Goal: Information Seeking & Learning: Learn about a topic

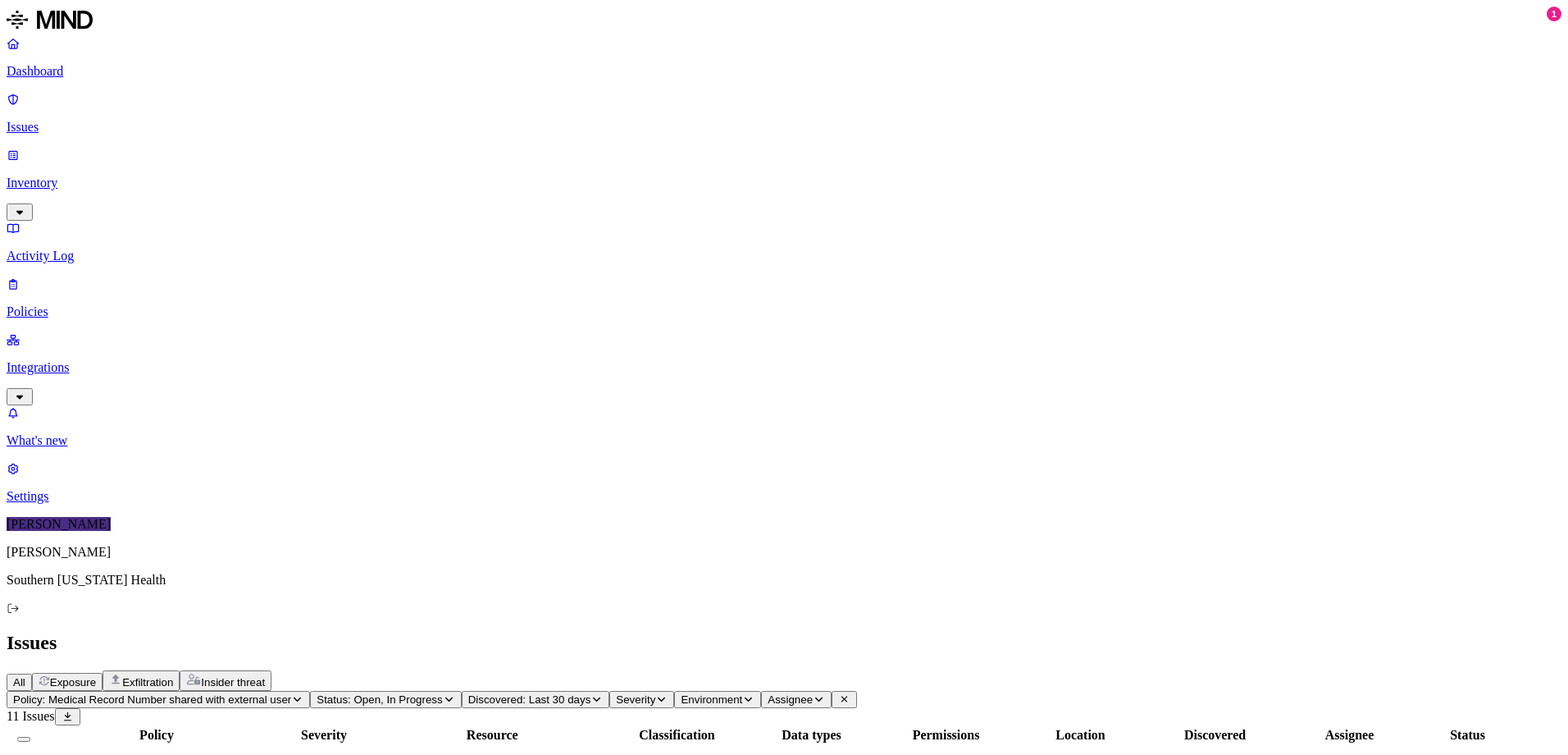
drag, startPoint x: 463, startPoint y: 125, endPoint x: 670, endPoint y: 123, distance: 207.0
click at [426, 742] on div at bounding box center [312, 742] width 230 height 0
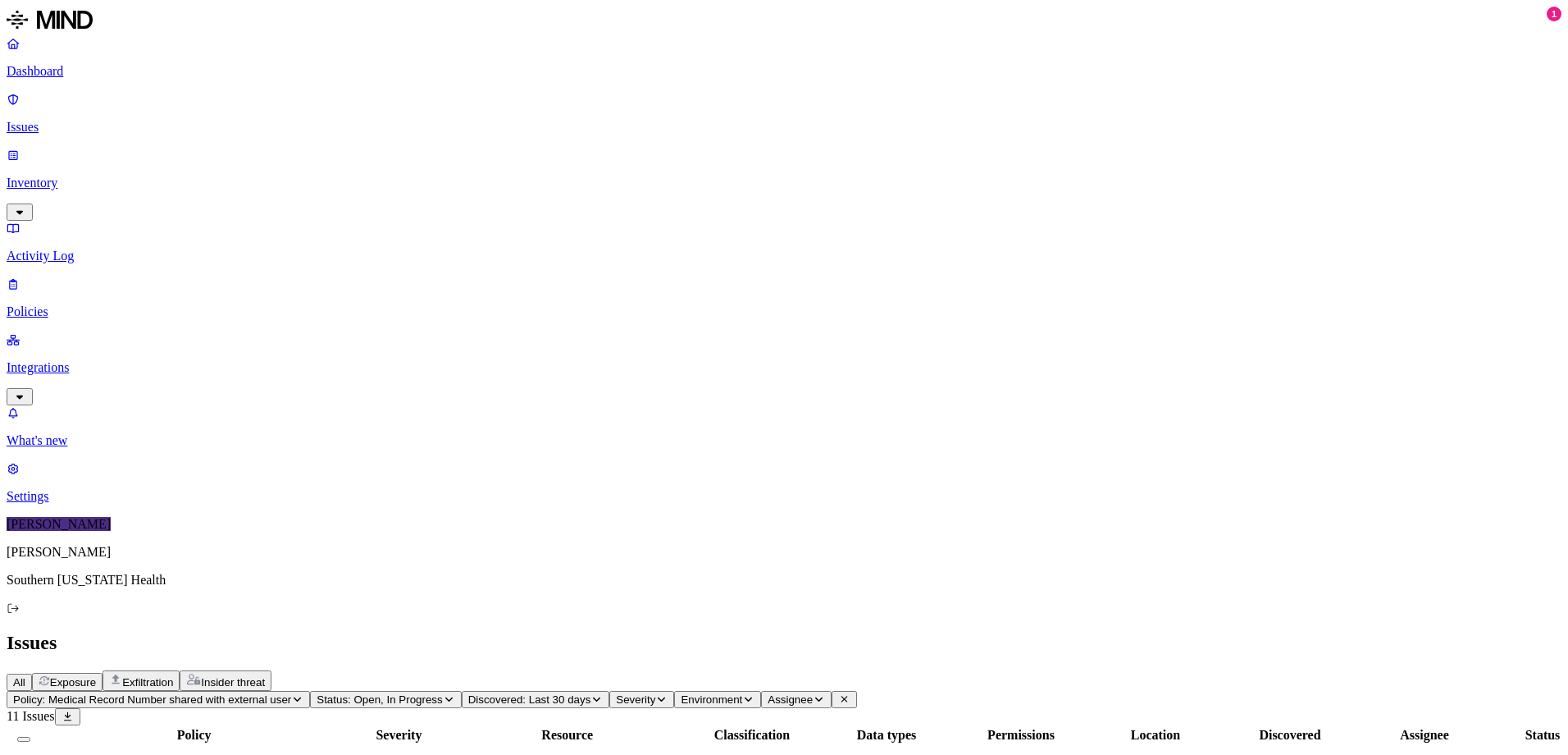
drag, startPoint x: 641, startPoint y: 129, endPoint x: 510, endPoint y: 131, distance: 131.0
click at [216, 742] on div at bounding box center [63, 742] width 304 height 0
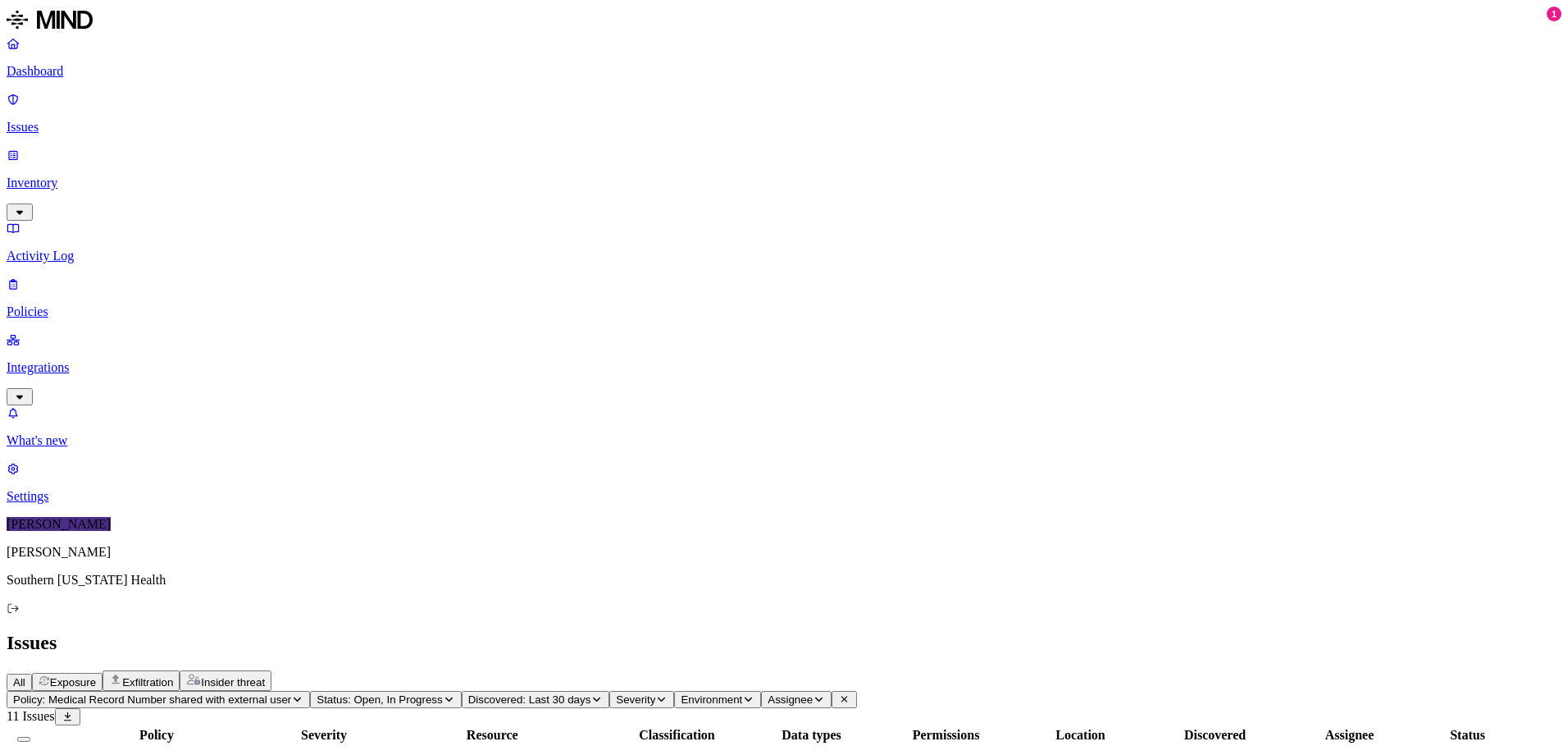
click at [80, 249] on p "Activity Log" at bounding box center [784, 255] width 1554 height 14
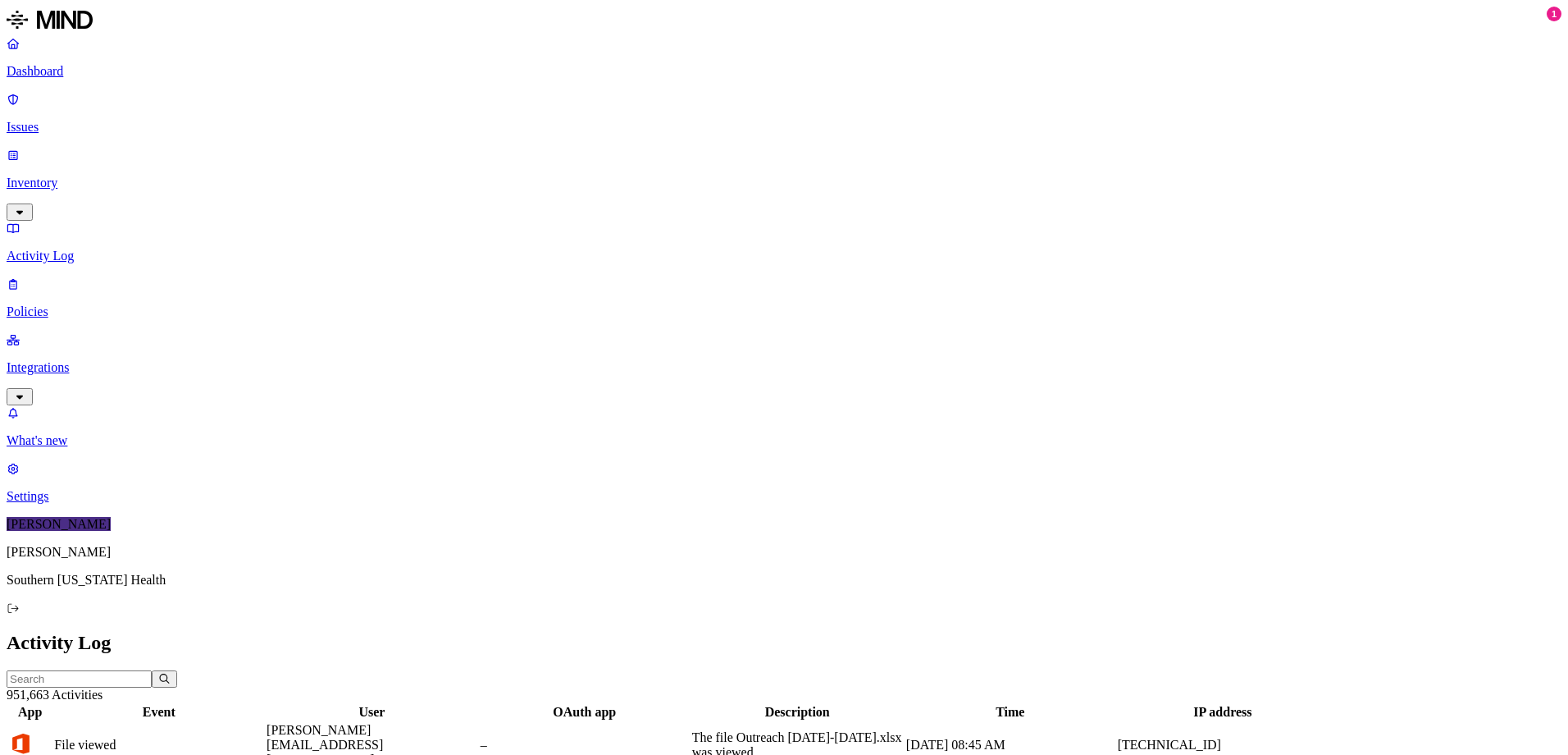
click at [70, 71] on p "Dashboard" at bounding box center [784, 71] width 1554 height 14
